Goal: Task Accomplishment & Management: Manage account settings

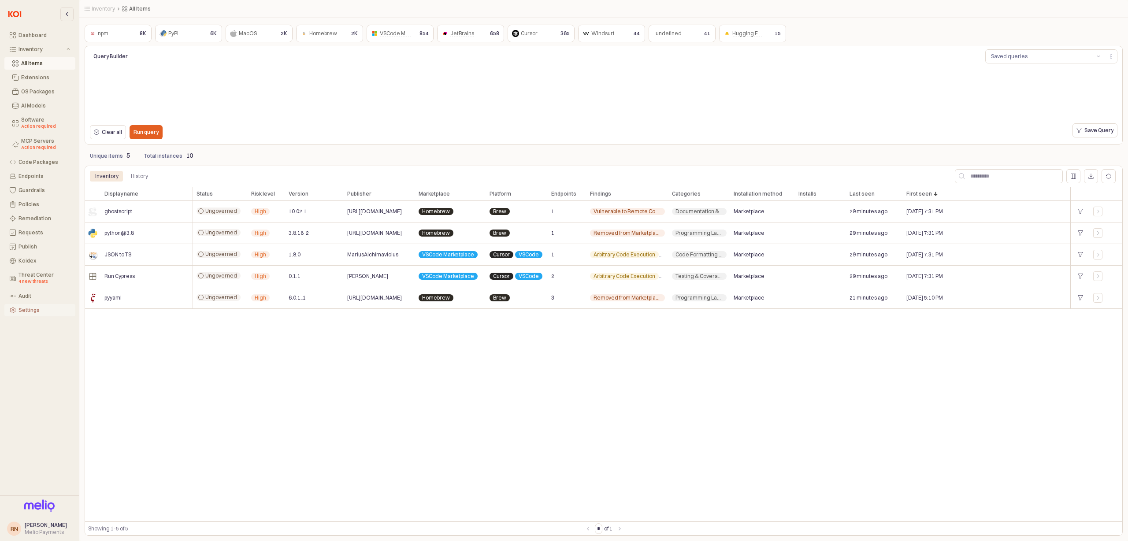
click at [27, 312] on div "Settings" at bounding box center [45, 310] width 52 height 6
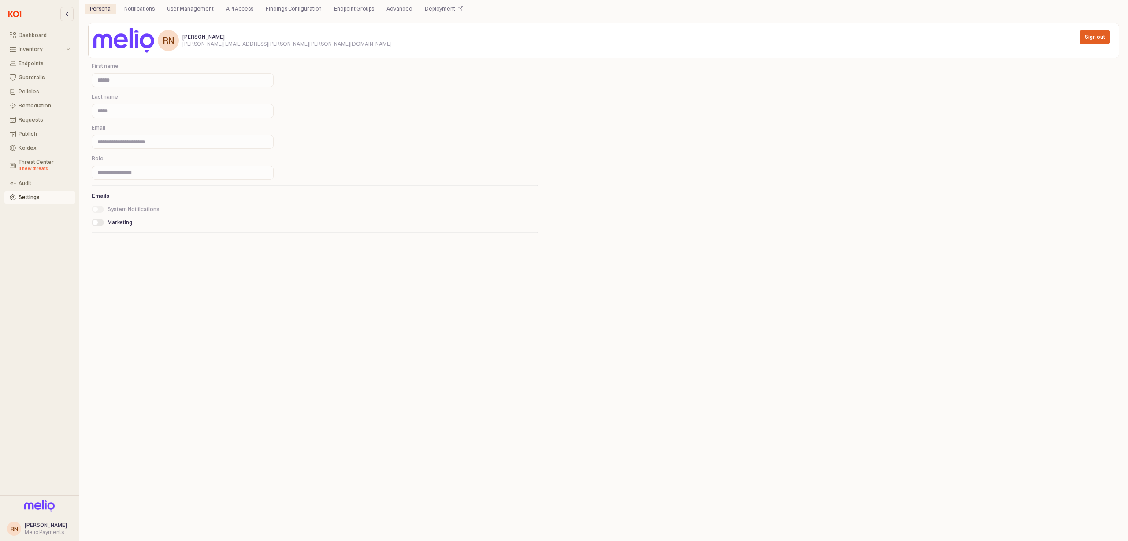
click at [453, 84] on div "**********" at bounding box center [603, 279] width 1031 height 513
click at [431, 11] on div "Deployment" at bounding box center [440, 9] width 30 height 11
click at [151, 9] on div "Notifications" at bounding box center [139, 9] width 30 height 11
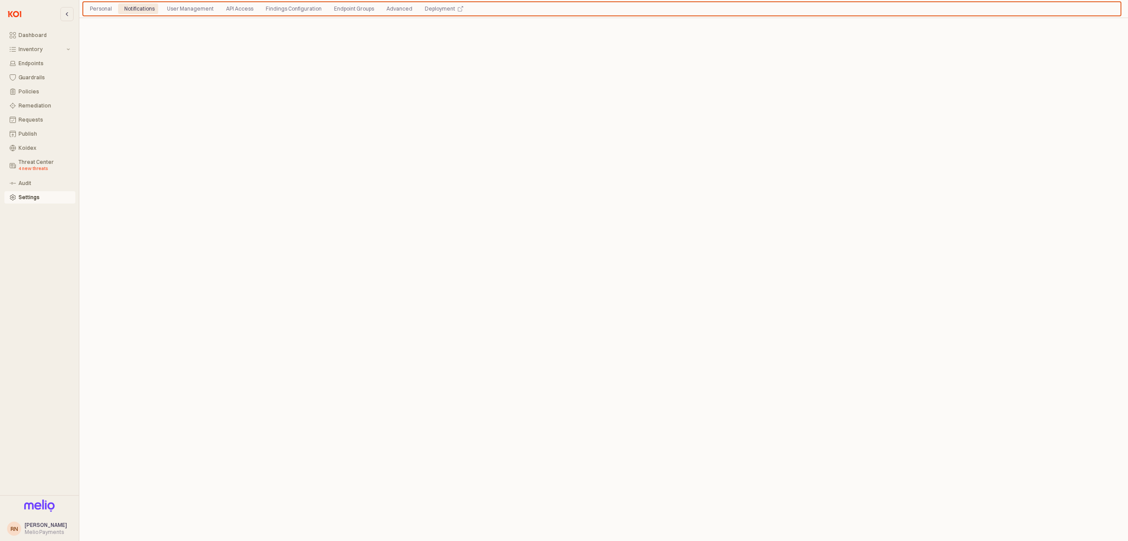
click at [843, 55] on div "App Frame" at bounding box center [603, 279] width 1031 height 513
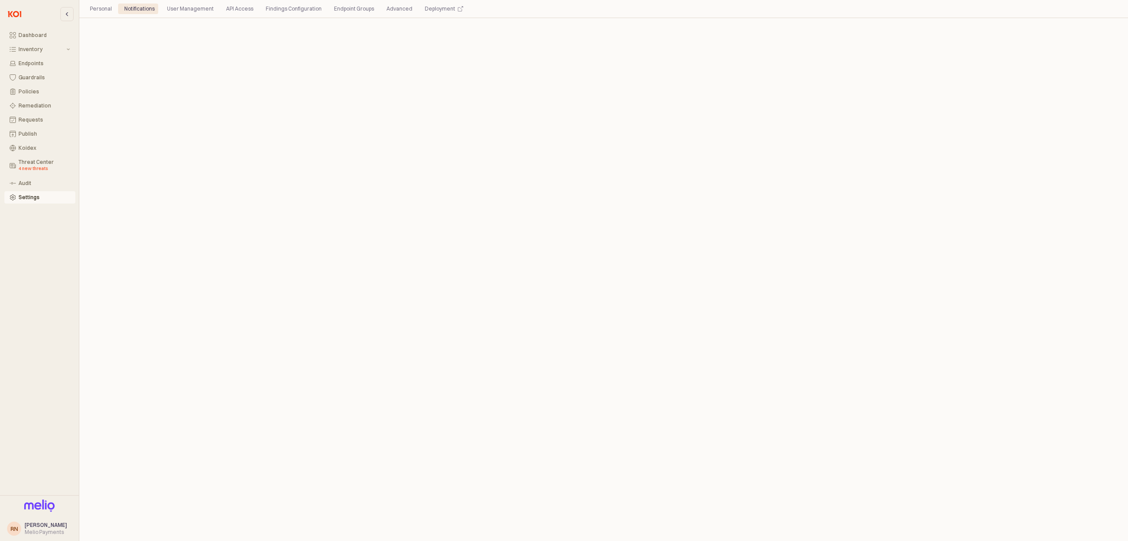
click at [873, 6] on div "Personal Notifications User Management API Access Findings Configuration Endpoi…" at bounding box center [602, 9] width 1035 height 11
click at [871, 10] on div "Personal Notifications User Management API Access Findings Configuration Endpoi…" at bounding box center [602, 9] width 1035 height 11
drag, startPoint x: 871, startPoint y: 10, endPoint x: 868, endPoint y: 41, distance: 31.0
click at [868, 42] on section "Personal Notifications User Management API Access Findings Configuration Endpoi…" at bounding box center [603, 270] width 1049 height 541
drag, startPoint x: 868, startPoint y: 41, endPoint x: 873, endPoint y: 21, distance: 20.0
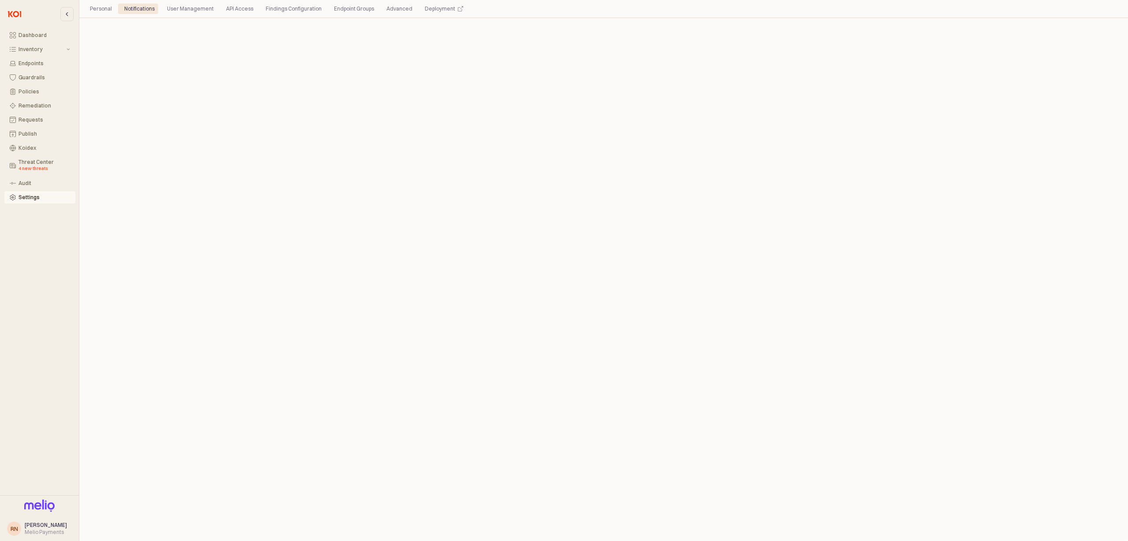
click at [872, 22] on div "App Frame" at bounding box center [603, 280] width 1049 height 524
click at [769, 175] on div "App Frame" at bounding box center [603, 279] width 1031 height 513
click at [628, 71] on div "App Frame" at bounding box center [603, 279] width 1031 height 513
